Goal: Information Seeking & Learning: Learn about a topic

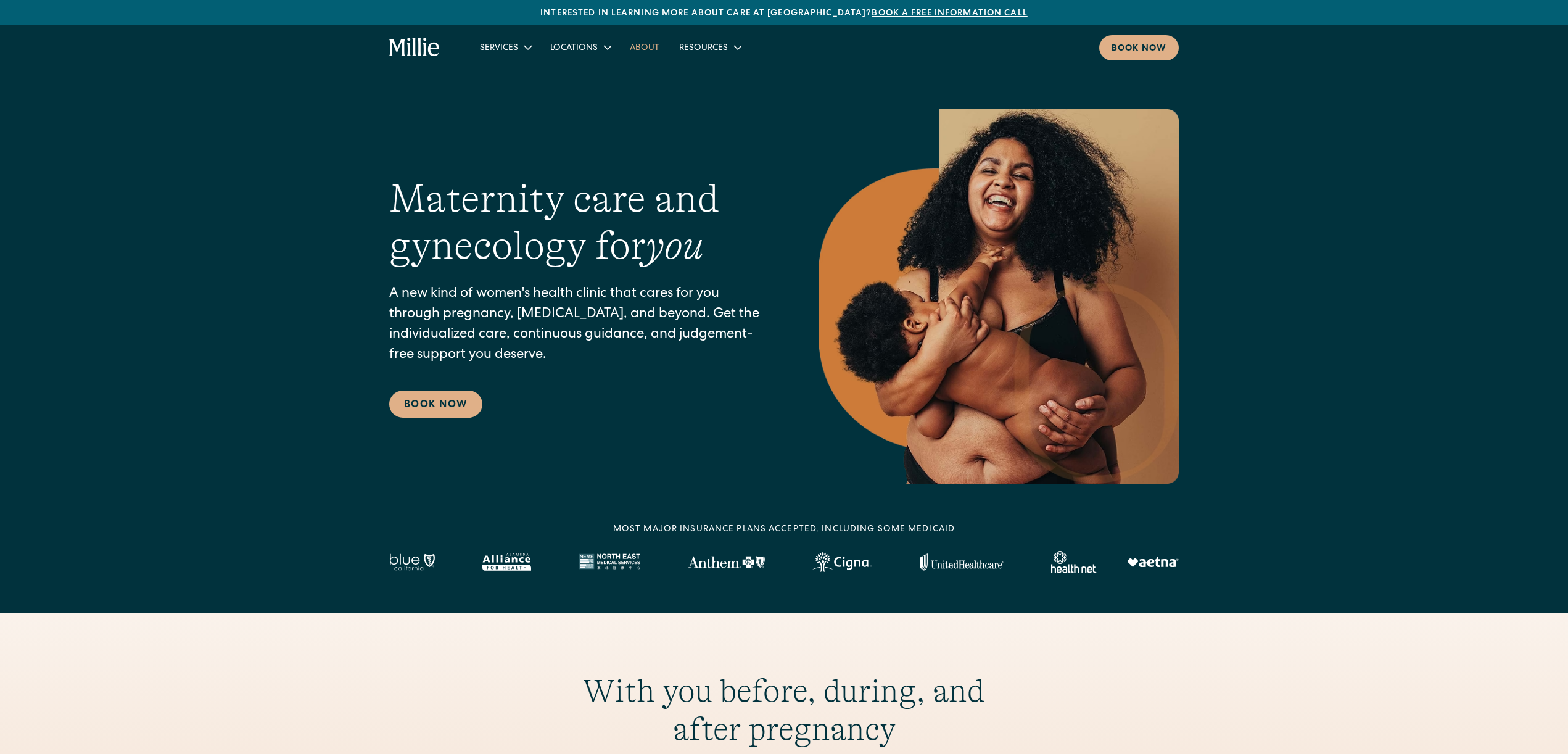
click at [644, 47] on link "About" at bounding box center [644, 47] width 49 height 20
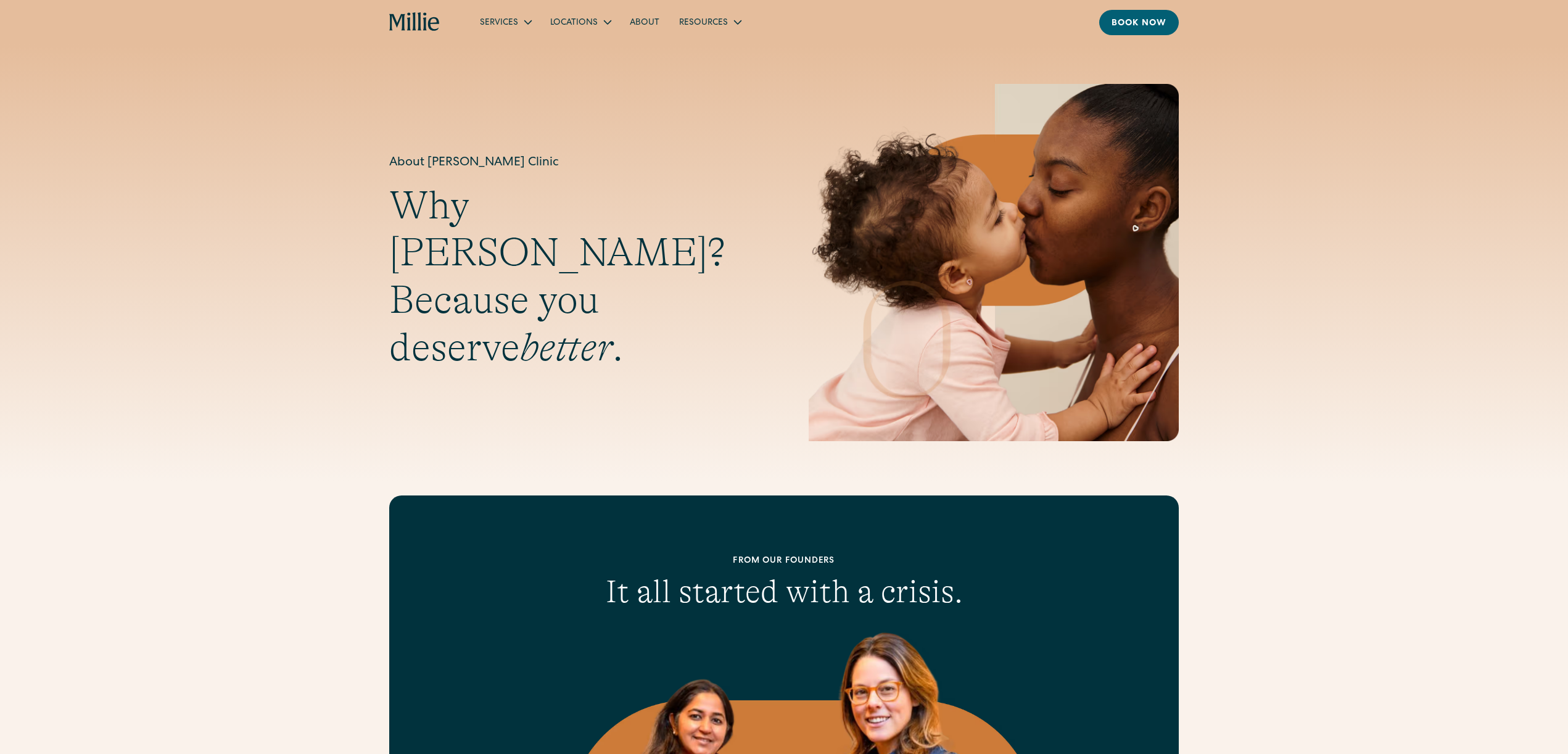
click at [411, 26] on icon "home" at bounding box center [414, 22] width 51 height 20
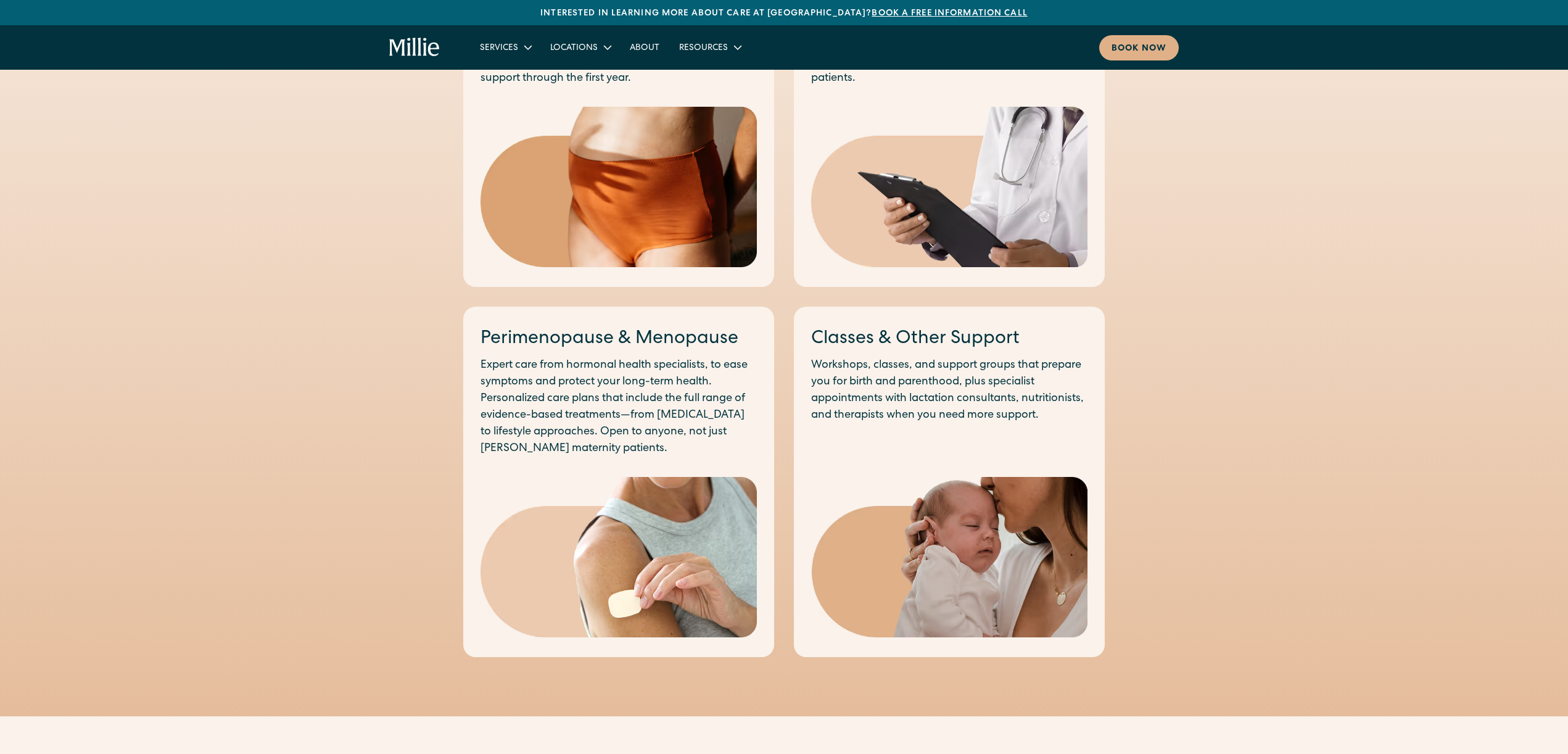
scroll to position [844, 0]
click at [636, 343] on link "Perimenopause & Menopause" at bounding box center [609, 338] width 258 height 19
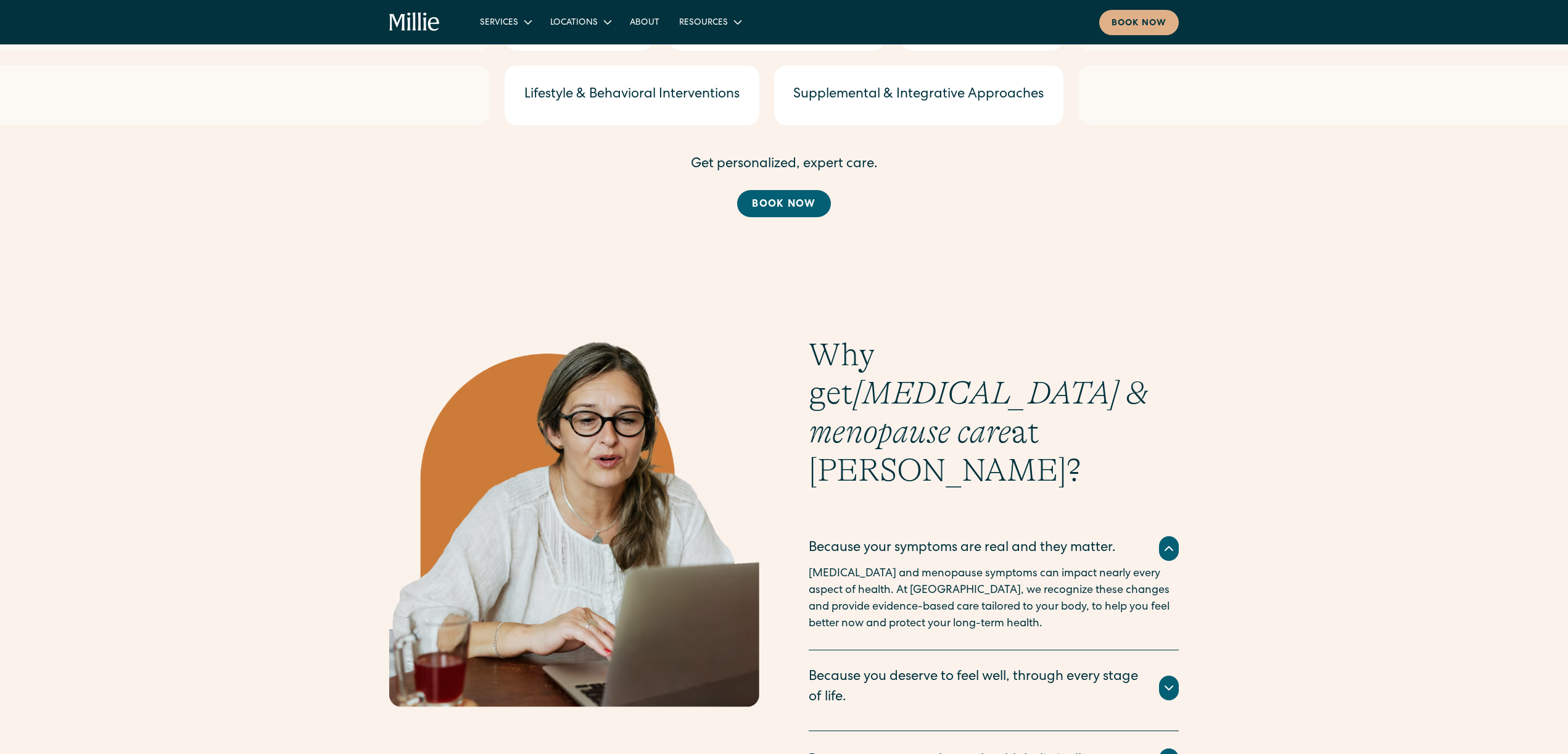
scroll to position [1785, 0]
click at [648, 21] on link "About" at bounding box center [644, 21] width 49 height 20
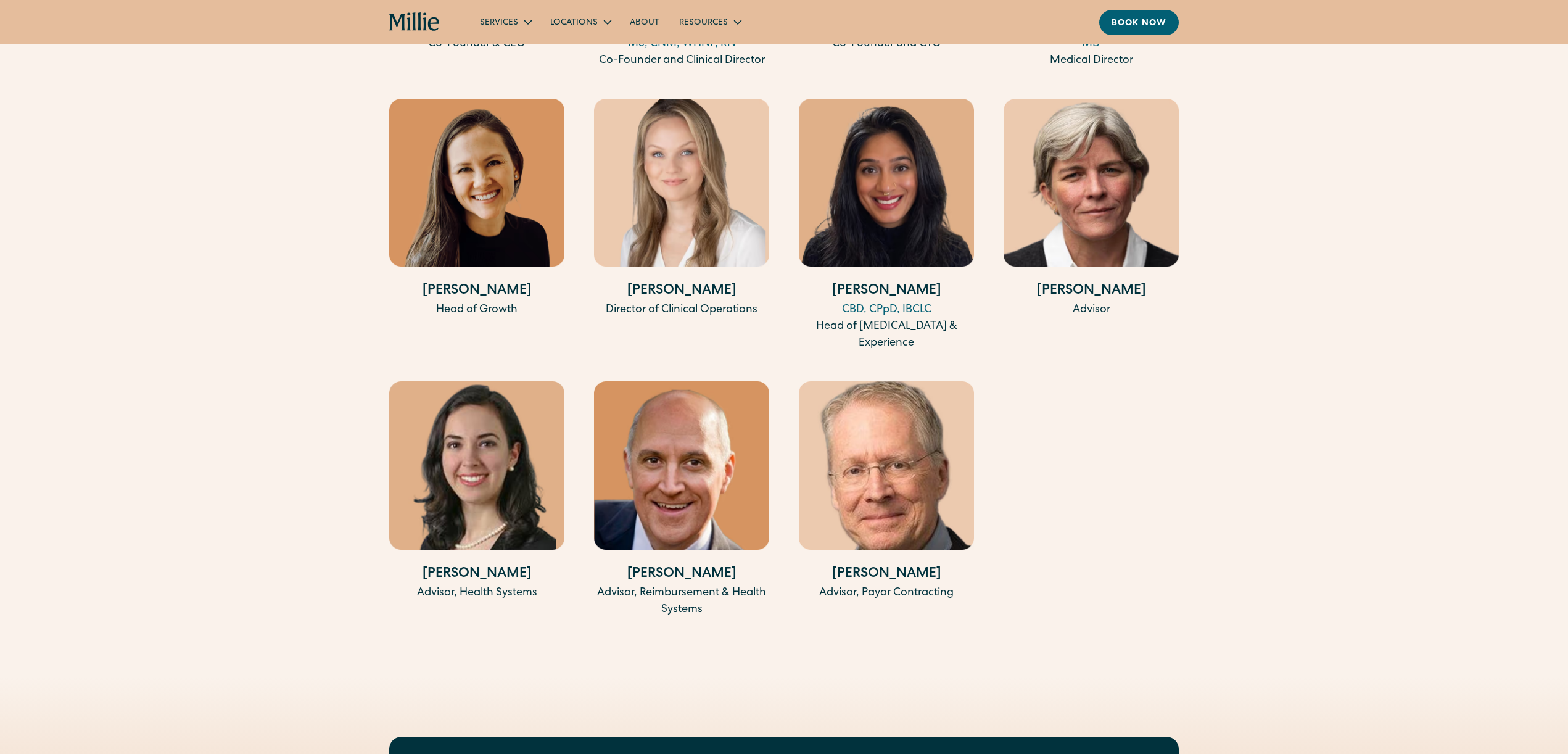
scroll to position [2303, 0]
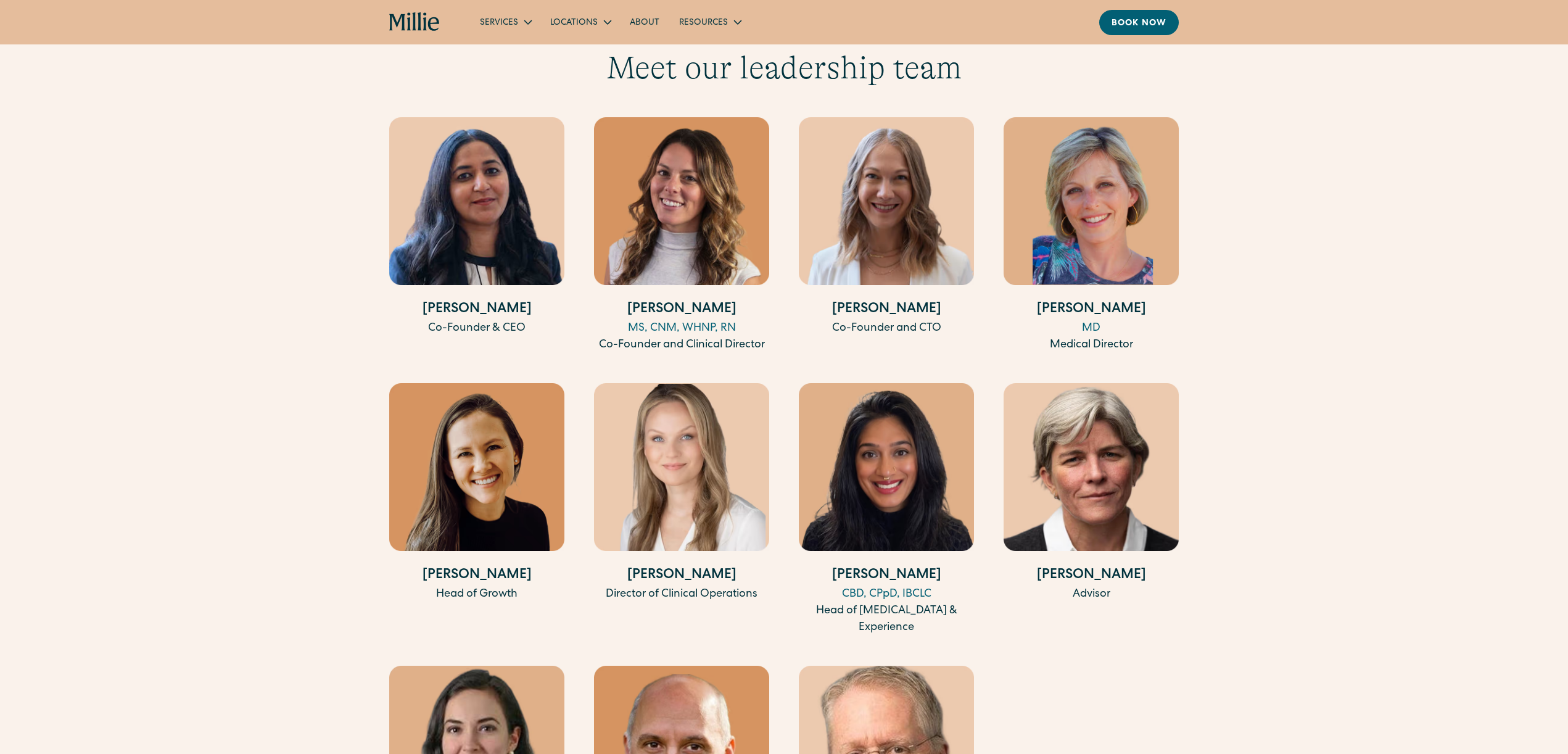
click at [702, 202] on img at bounding box center [681, 202] width 175 height 168
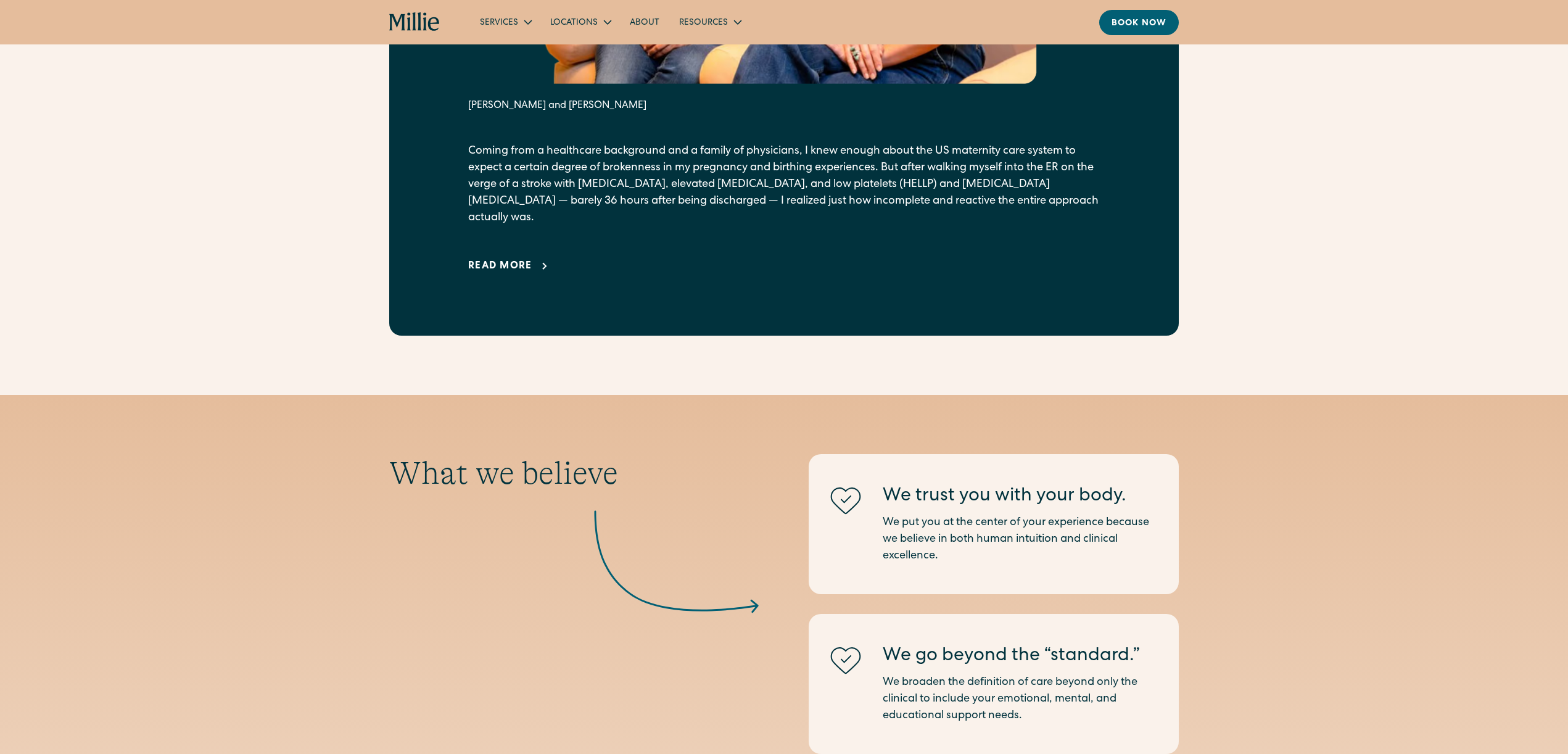
scroll to position [0, 0]
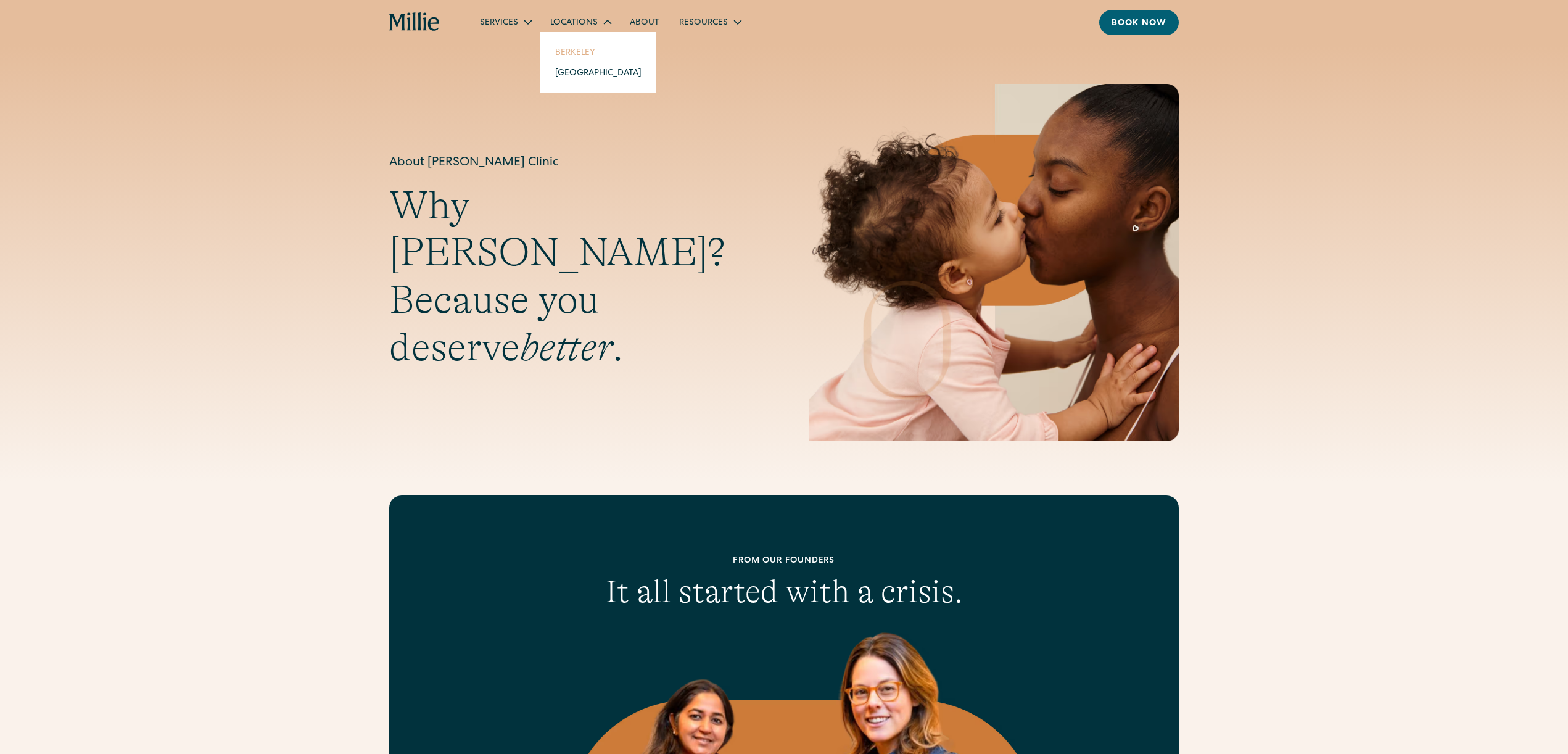
click at [567, 45] on link "Berkeley" at bounding box center [598, 51] width 106 height 20
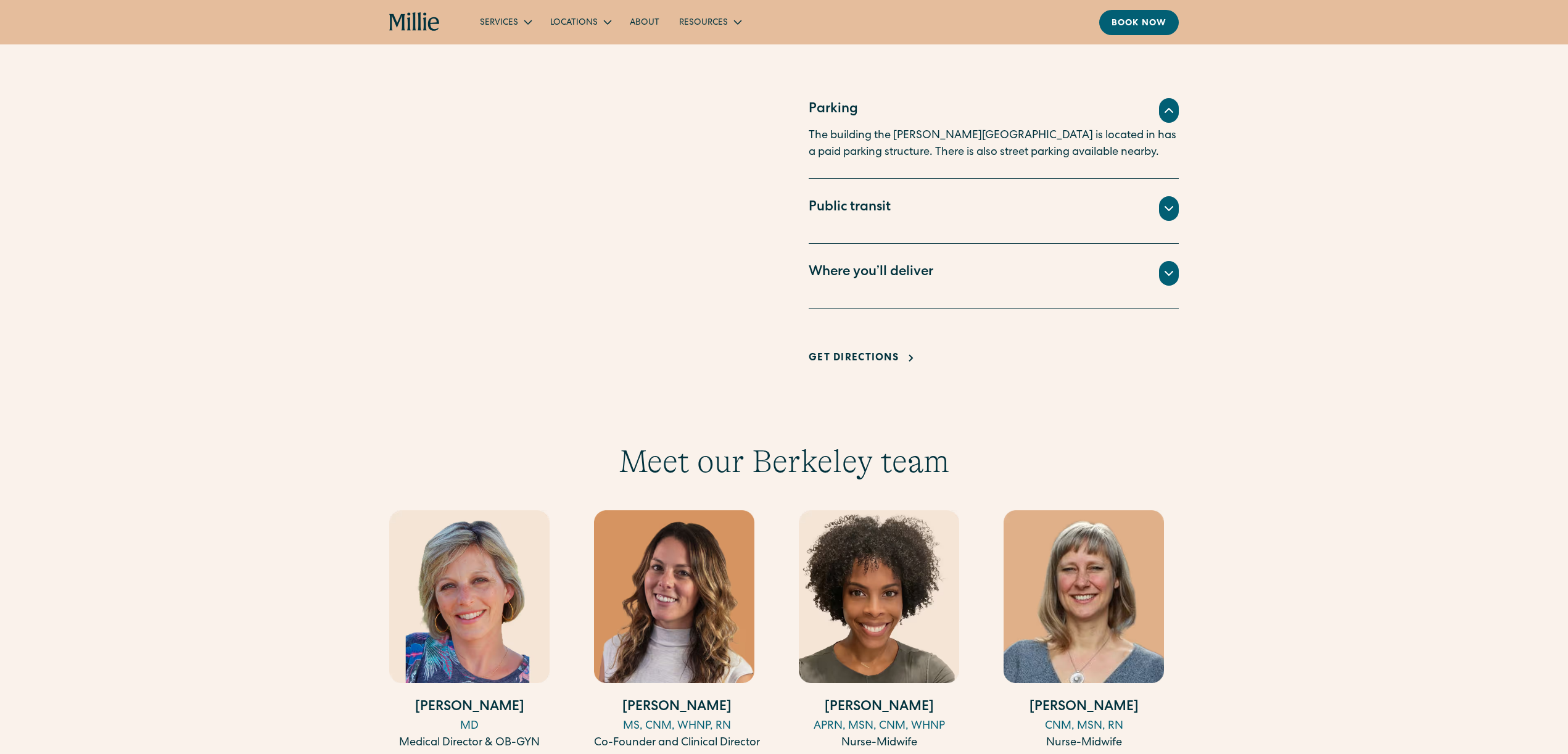
scroll to position [1219, 0]
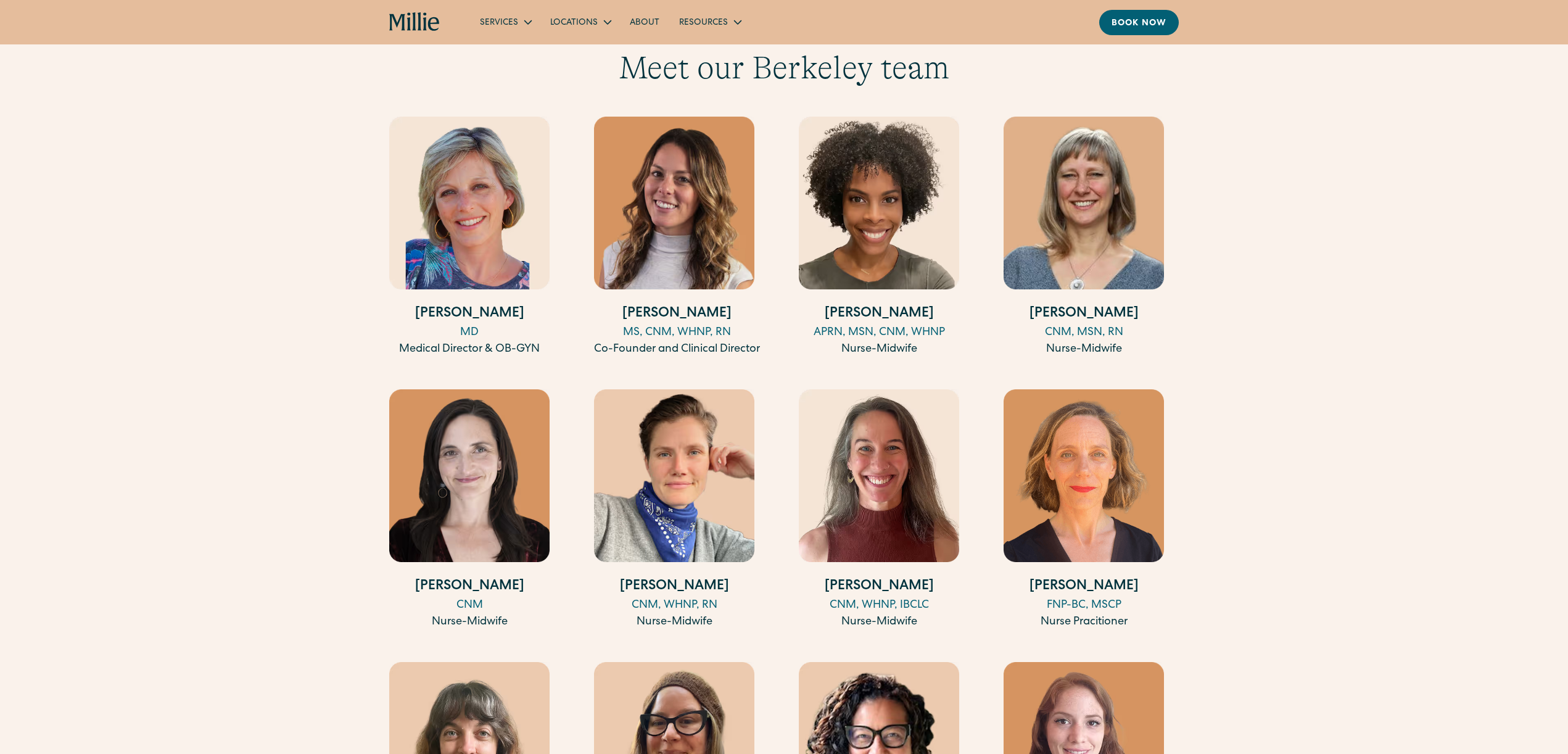
click at [1096, 467] on img at bounding box center [1083, 476] width 161 height 173
